Goal: Information Seeking & Learning: Learn about a topic

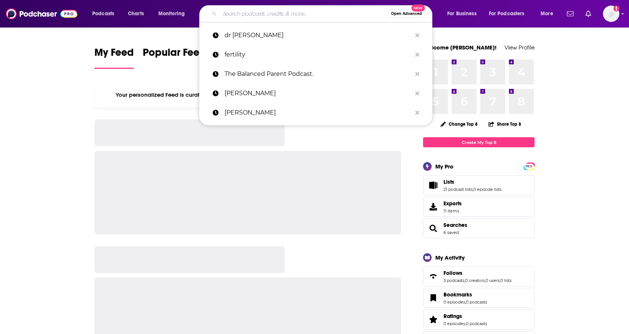
click at [291, 12] on input "Search podcasts, credits, & more..." at bounding box center [304, 14] width 168 height 12
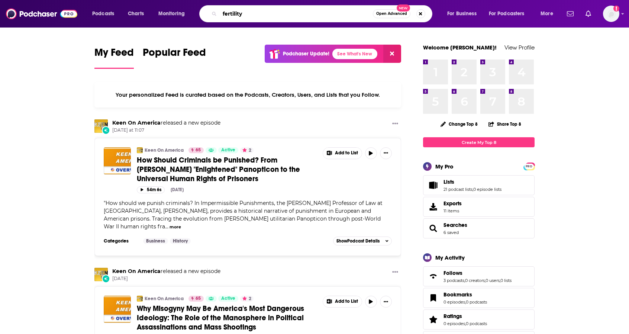
type input "fertility"
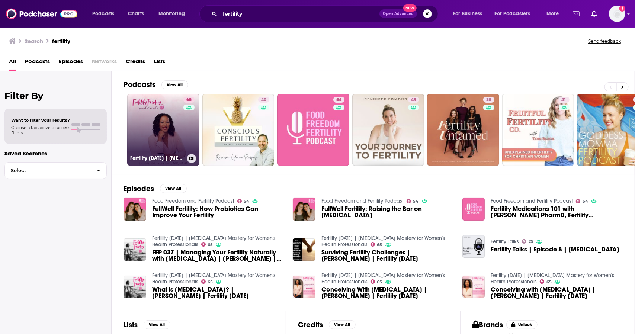
click at [177, 128] on link "65 Fertility [DATE] | [MEDICAL_DATA] Mastery for Women's Health Professionals" at bounding box center [163, 130] width 72 height 72
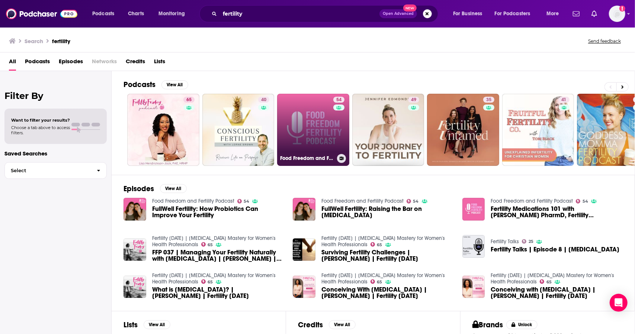
click at [313, 127] on link "54 Food Freedom and Fertility Podcast" at bounding box center [313, 130] width 72 height 72
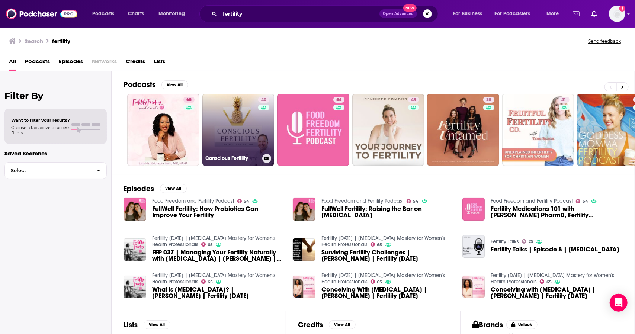
click at [236, 131] on link "40 Conscious Fertility" at bounding box center [238, 130] width 72 height 72
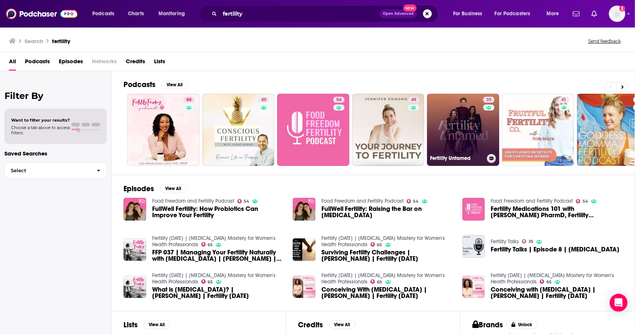
click at [465, 125] on link "35 Fertility Untamed" at bounding box center [463, 130] width 72 height 72
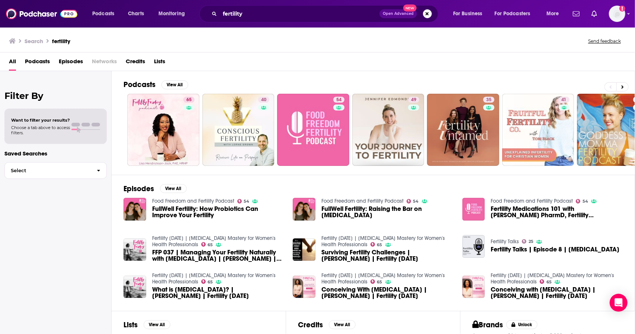
click at [69, 125] on span "Choose a tab above to access filters." at bounding box center [40, 130] width 59 height 10
click at [179, 85] on button "View All" at bounding box center [174, 84] width 27 height 9
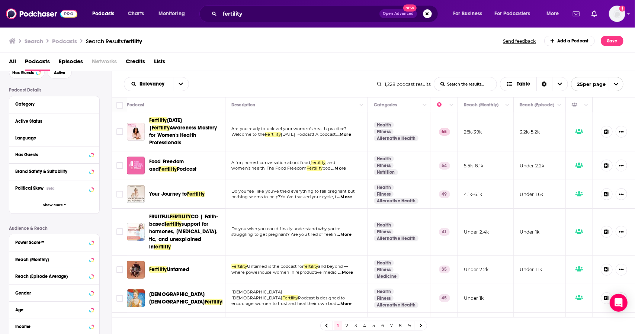
scroll to position [41, 0]
drag, startPoint x: 78, startPoint y: 264, endPoint x: 92, endPoint y: 257, distance: 15.5
click at [92, 257] on icon at bounding box center [92, 259] width 4 height 6
click at [31, 275] on input "number" at bounding box center [33, 272] width 37 height 12
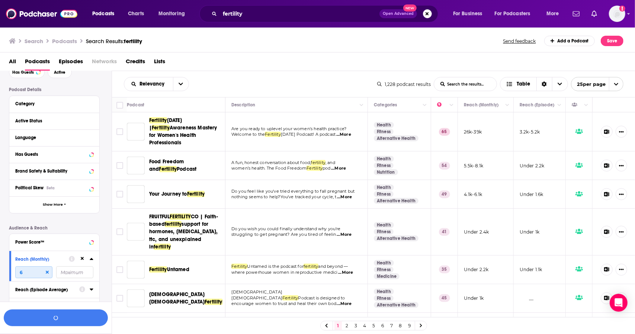
scroll to position [59, 0]
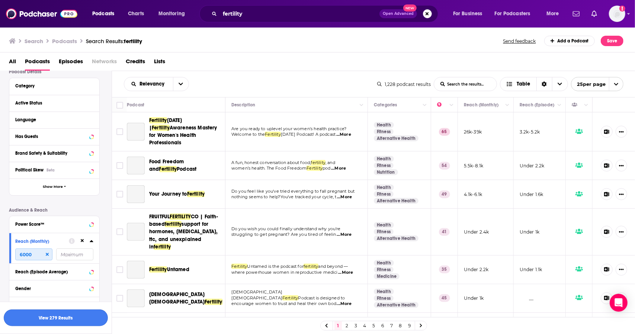
type input "6000"
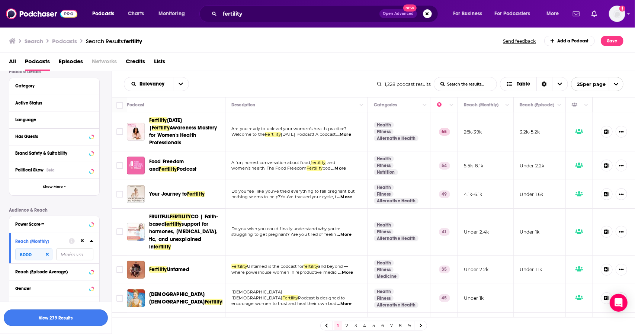
click at [64, 322] on button "View 279 Results" at bounding box center [56, 317] width 104 height 17
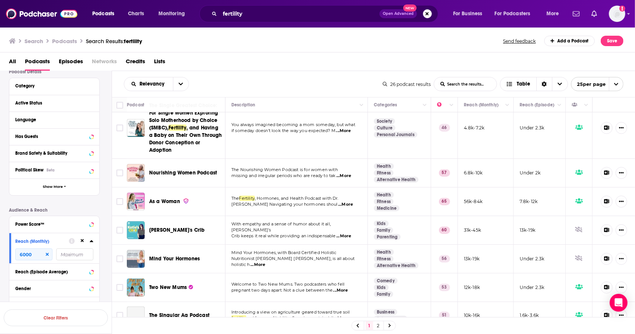
scroll to position [235, 0]
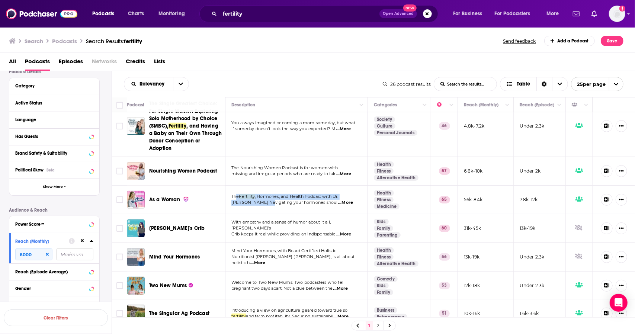
drag, startPoint x: 237, startPoint y: 182, endPoint x: 266, endPoint y: 192, distance: 30.6
click at [266, 194] on div "The Fertility , Hormones, and Health Podcast with [PERSON_NAME] Navigating your…" at bounding box center [296, 200] width 130 height 12
copy div "e Fertility , Hormones, and Health Podcast with [PERSON_NAME]"
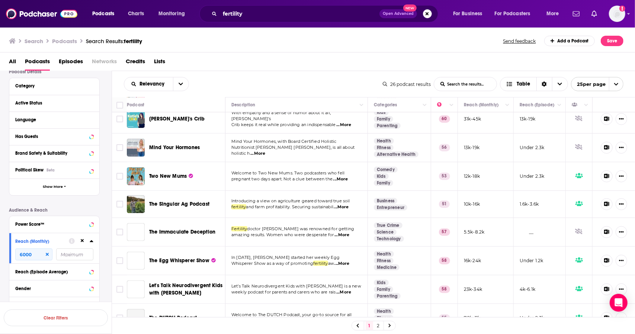
scroll to position [346, 0]
